Goal: Task Accomplishment & Management: Manage account settings

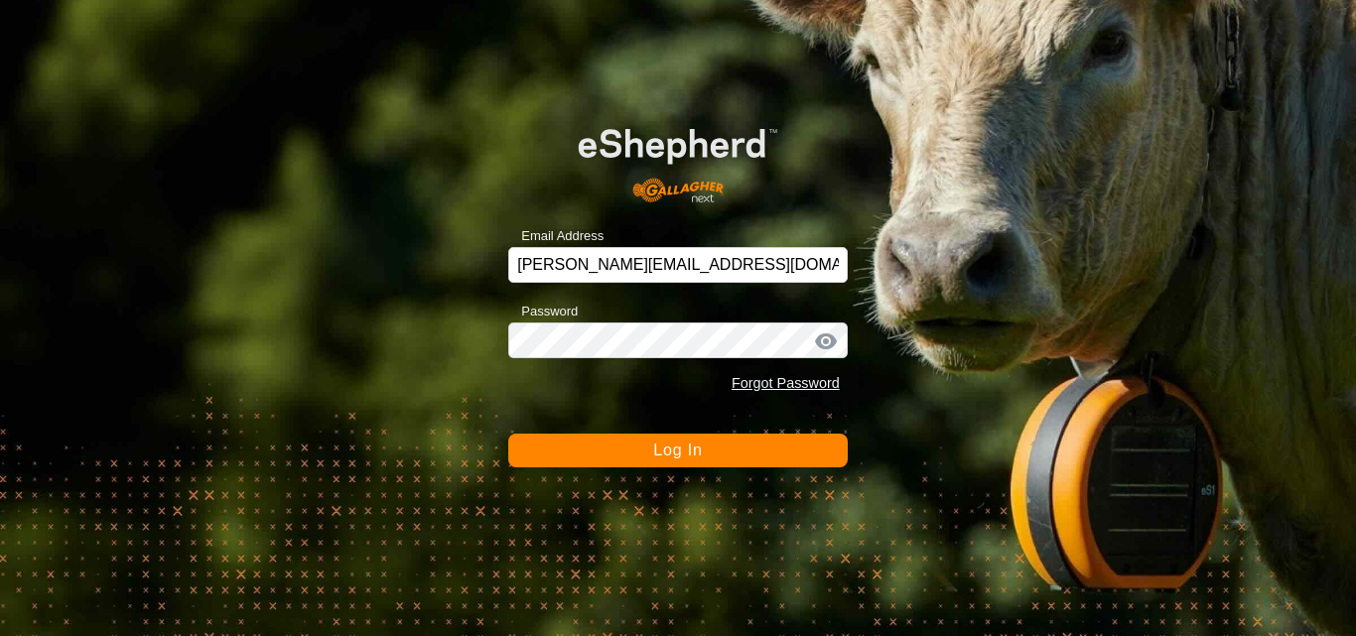
click at [699, 452] on span "Log In" at bounding box center [677, 450] width 49 height 17
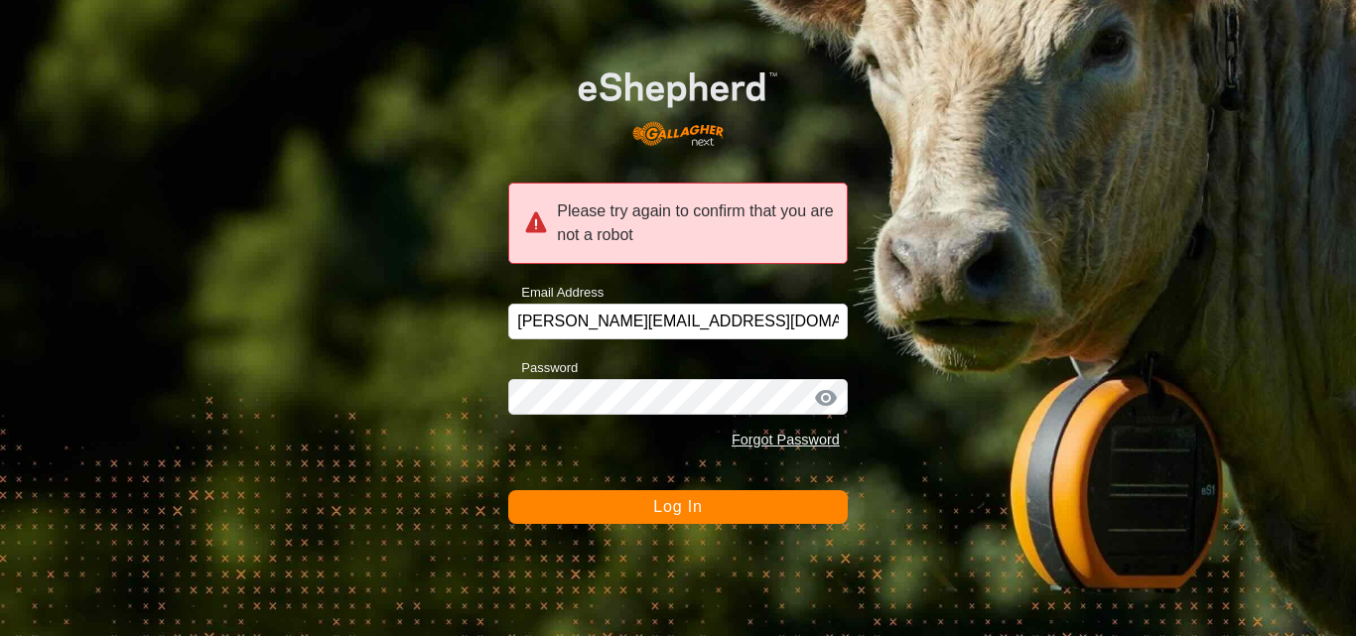
click at [685, 506] on span "Log In" at bounding box center [677, 506] width 49 height 17
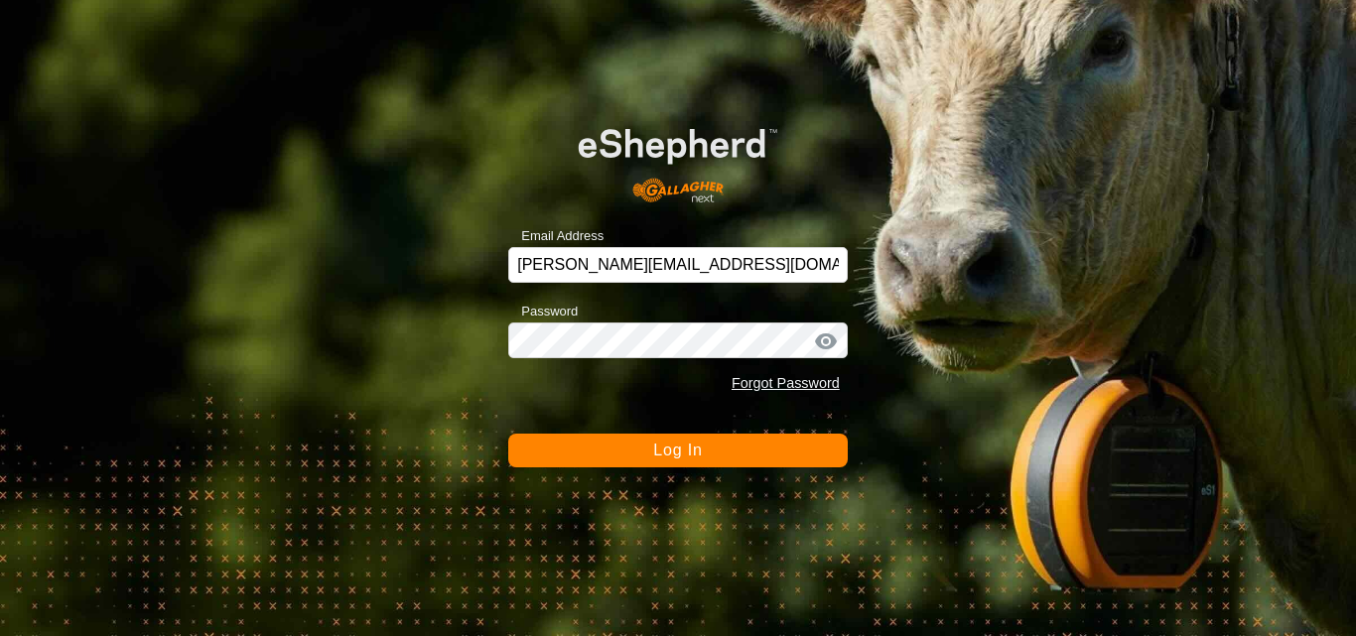
click at [663, 453] on span "Log In" at bounding box center [677, 450] width 49 height 17
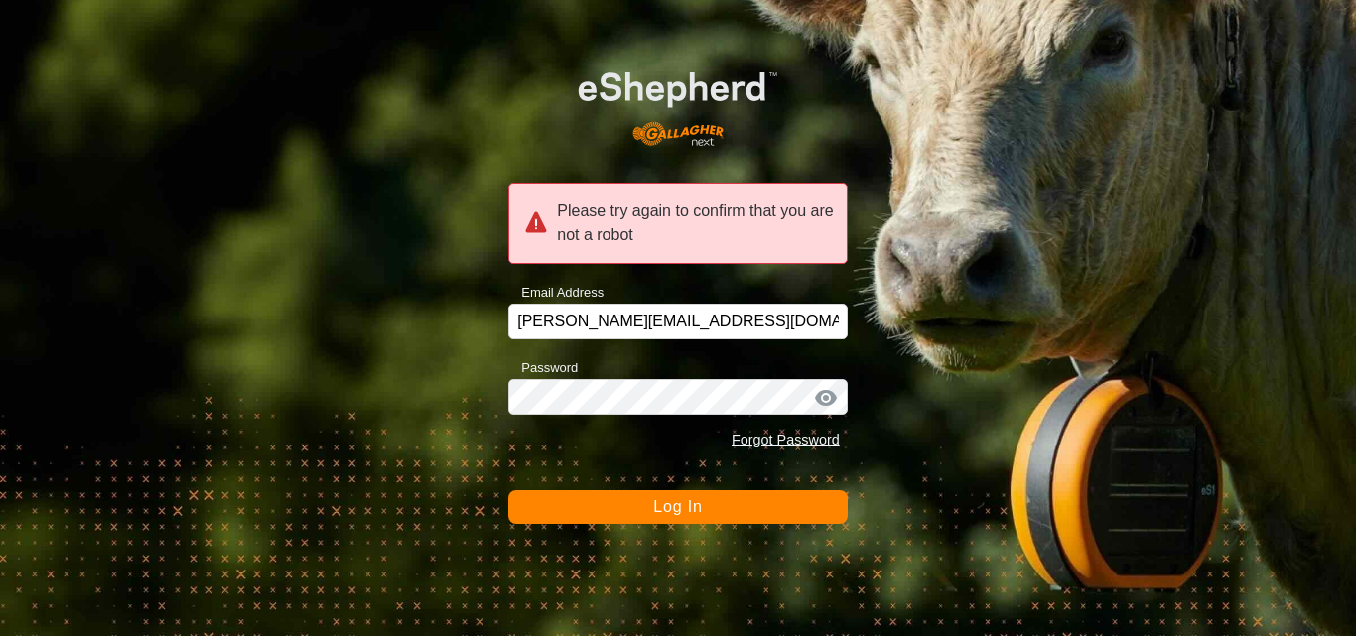
click at [671, 505] on span "Log In" at bounding box center [677, 506] width 49 height 17
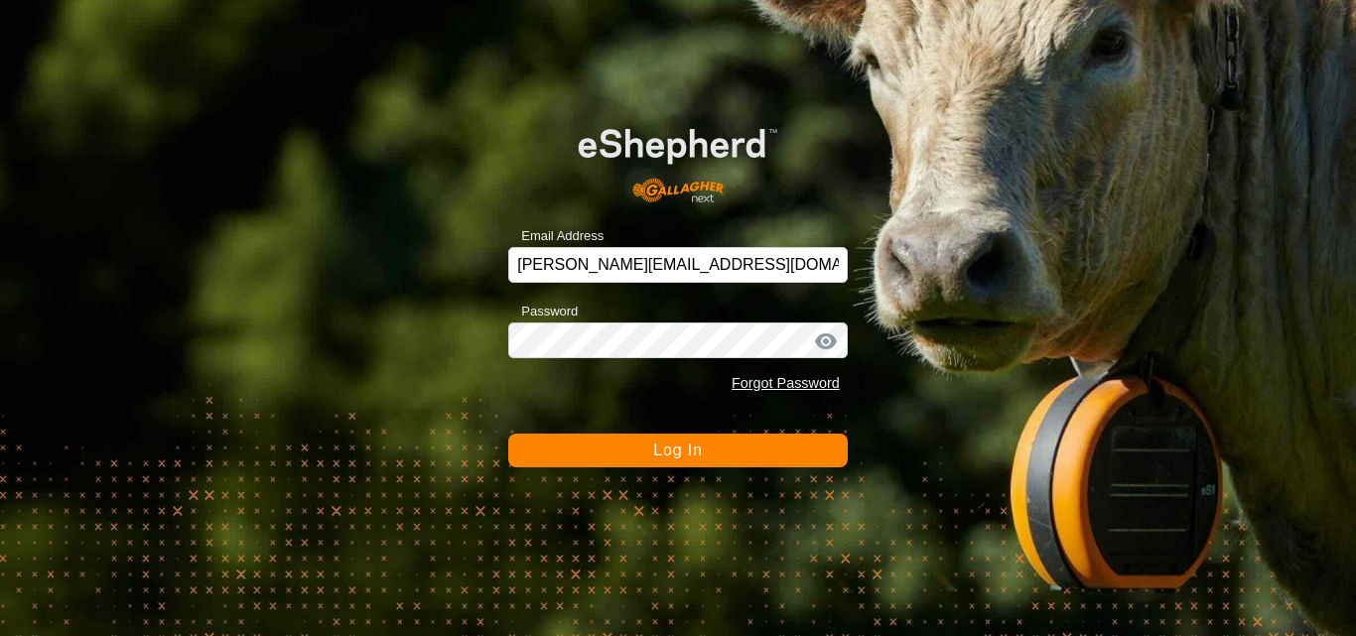
click at [683, 462] on button "Log In" at bounding box center [677, 451] width 339 height 34
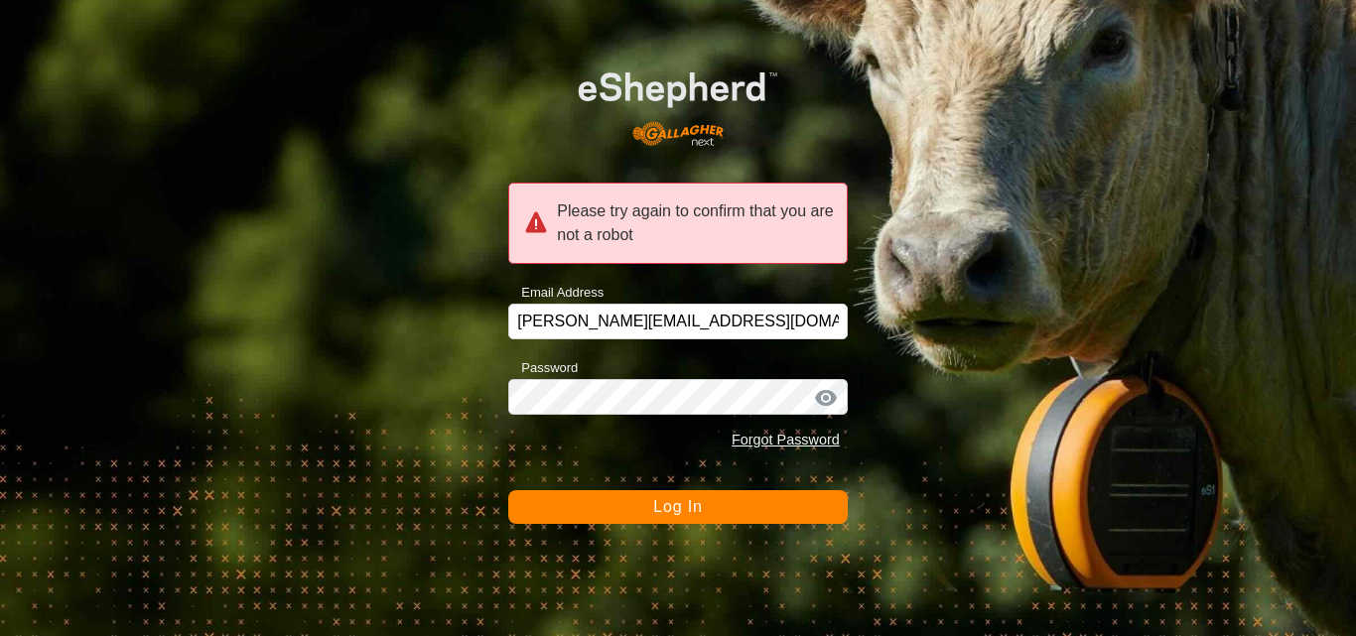
click at [705, 520] on button "Log In" at bounding box center [677, 507] width 339 height 34
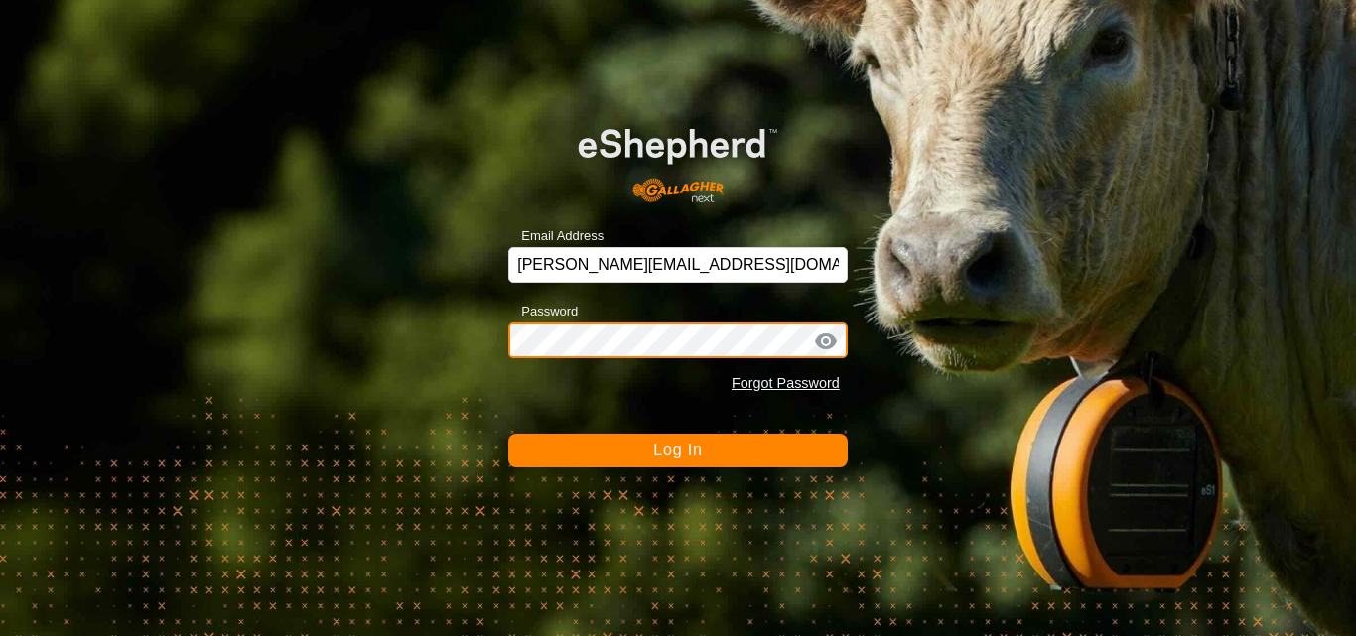
click at [482, 337] on div "Email Address pauls@farmside.co.nz Password Forgot Password Log In" at bounding box center [678, 318] width 1356 height 636
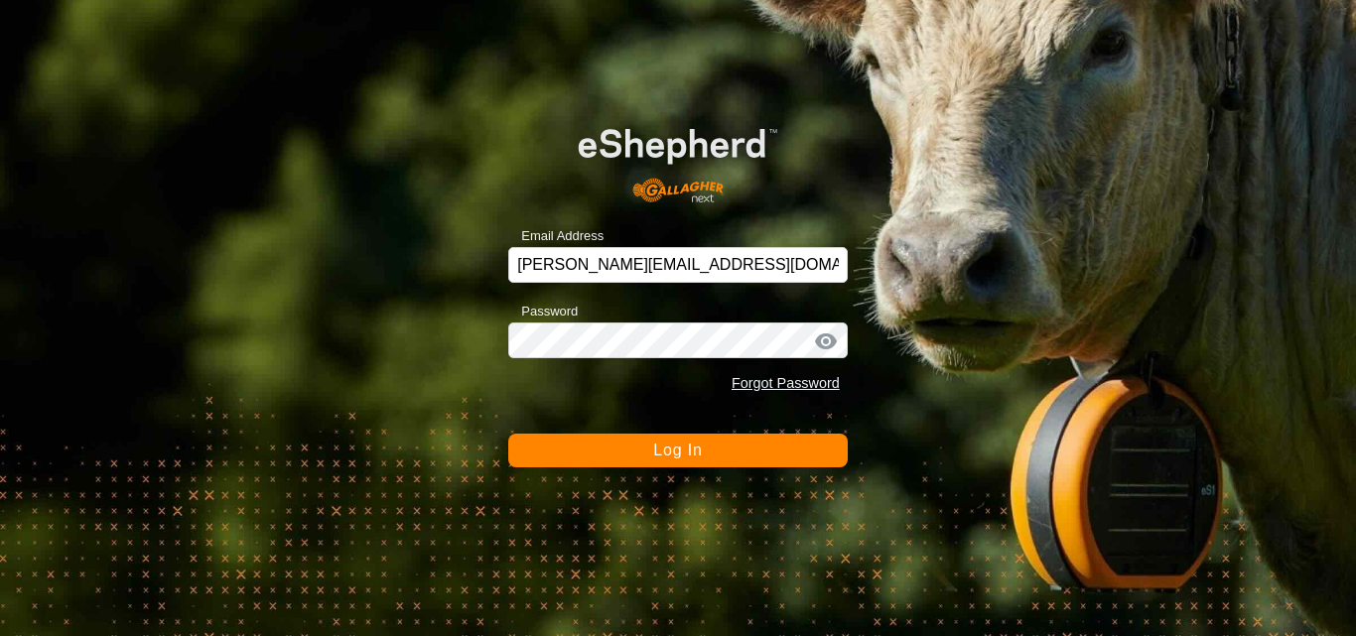
click at [672, 458] on span "Log In" at bounding box center [677, 450] width 49 height 17
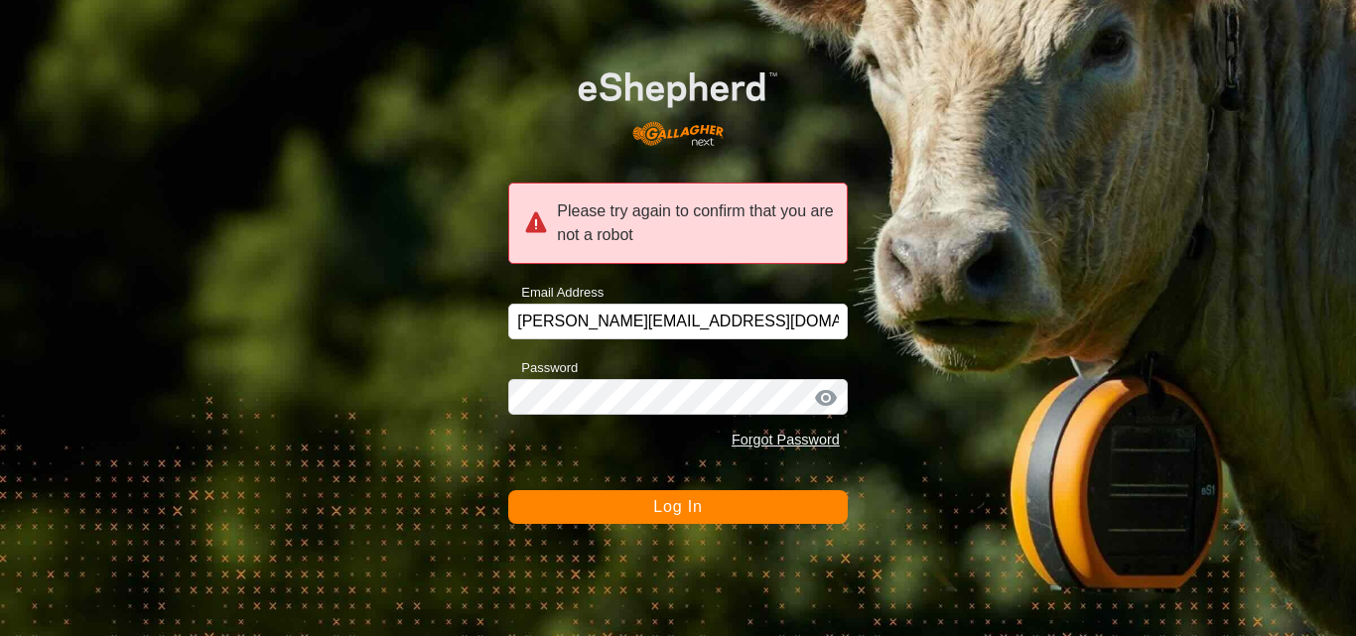
click at [738, 504] on button "Log In" at bounding box center [677, 507] width 339 height 34
